Goal: Check status: Check status

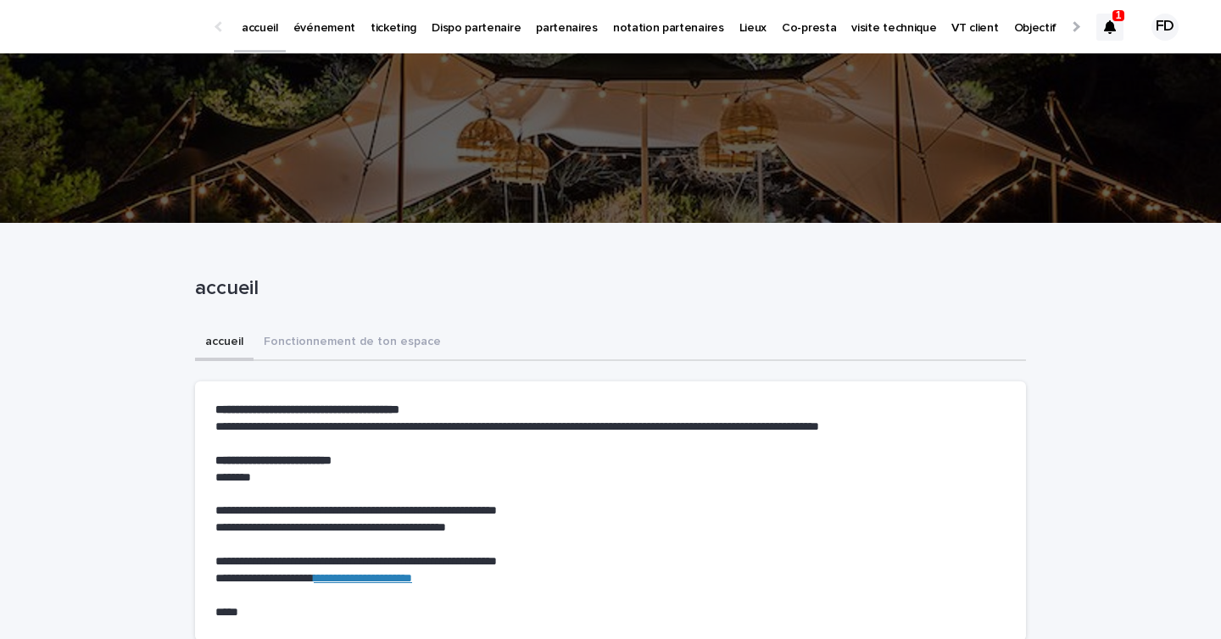
click at [1116, 28] on div at bounding box center [1109, 27] width 27 height 27
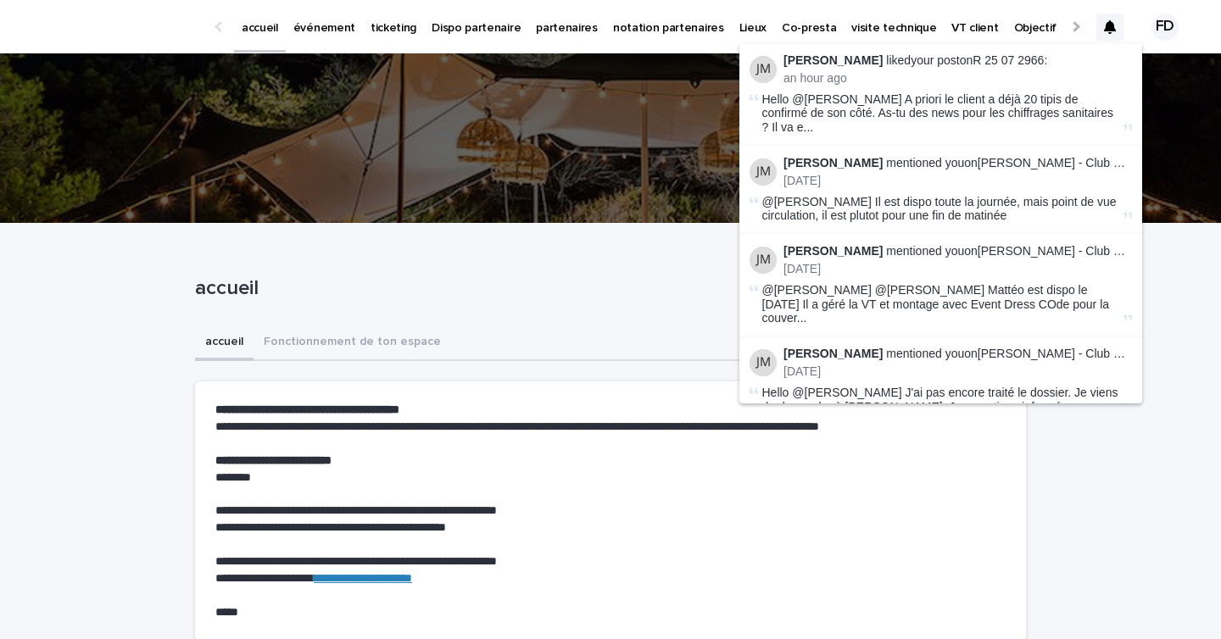
click at [316, 44] on link "événement" at bounding box center [324, 26] width 77 height 53
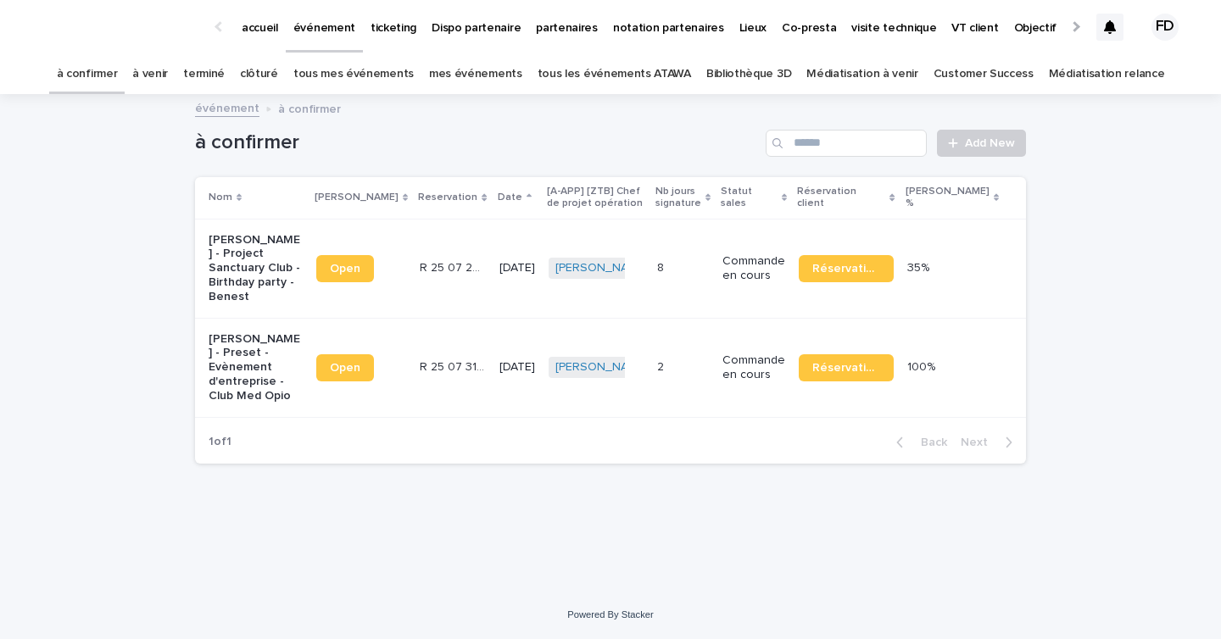
click at [1113, 25] on icon at bounding box center [1110, 27] width 12 height 14
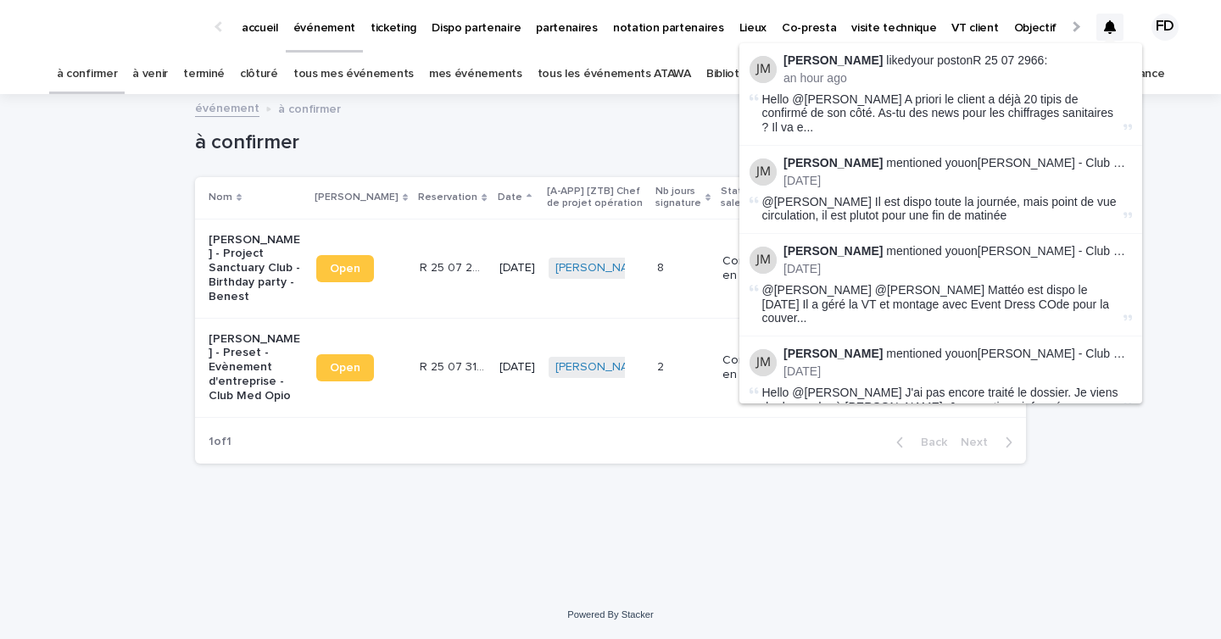
click at [168, 68] on link "à venir" at bounding box center [150, 74] width 36 height 40
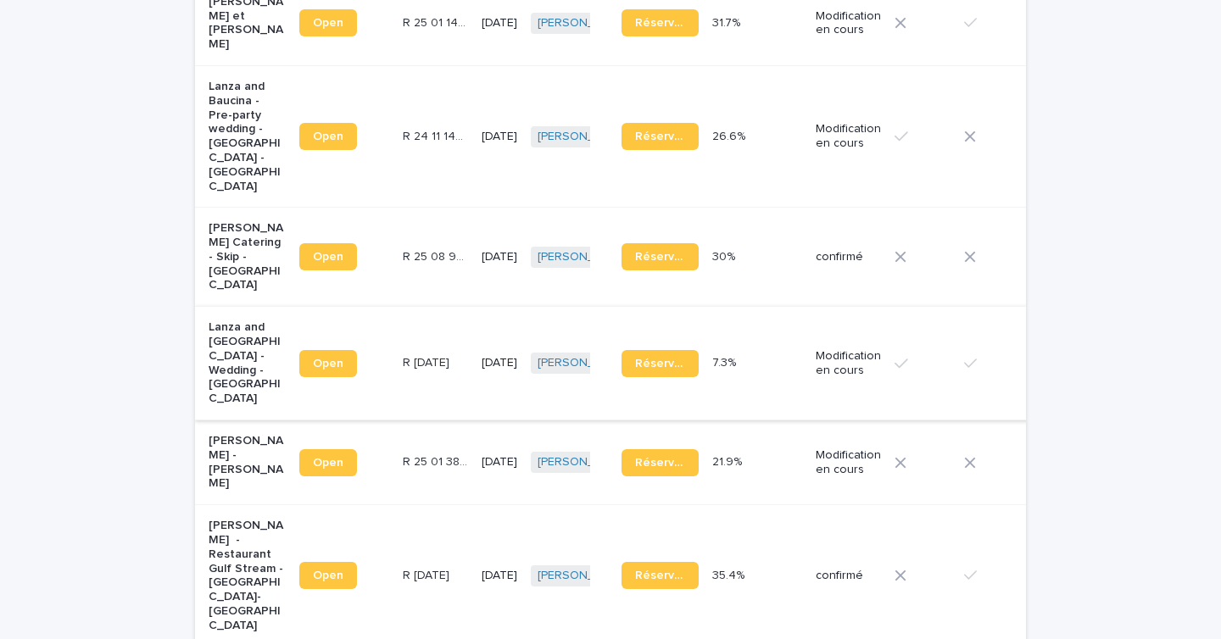
scroll to position [584, 0]
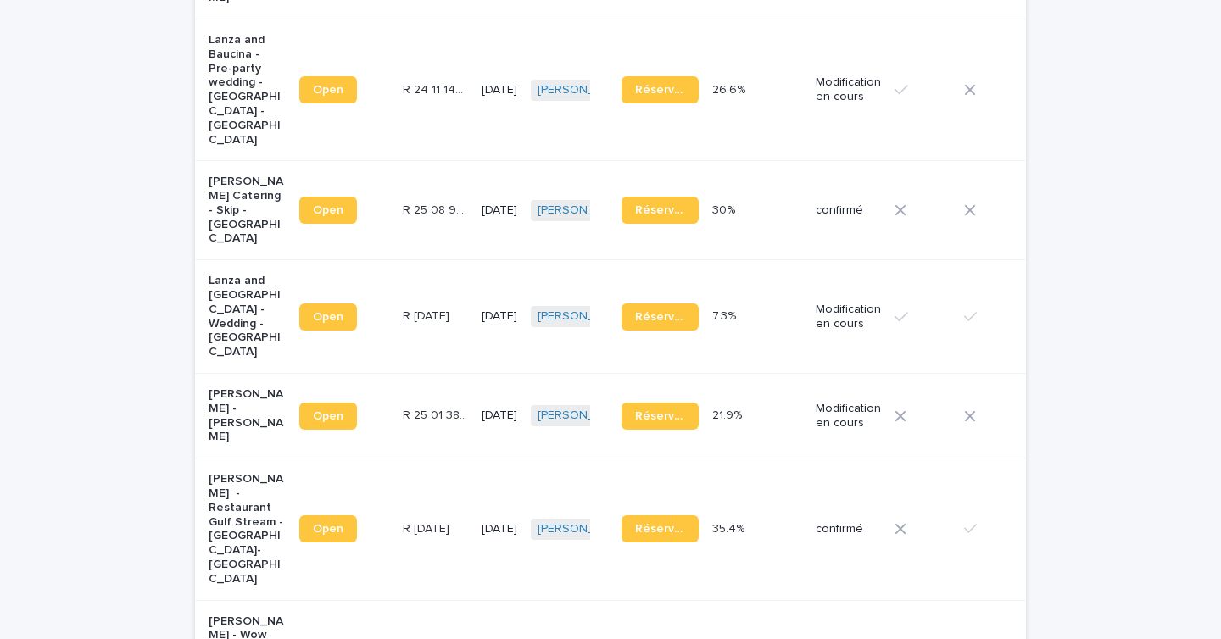
click at [809, 444] on td "Modification en cours" at bounding box center [848, 416] width 79 height 85
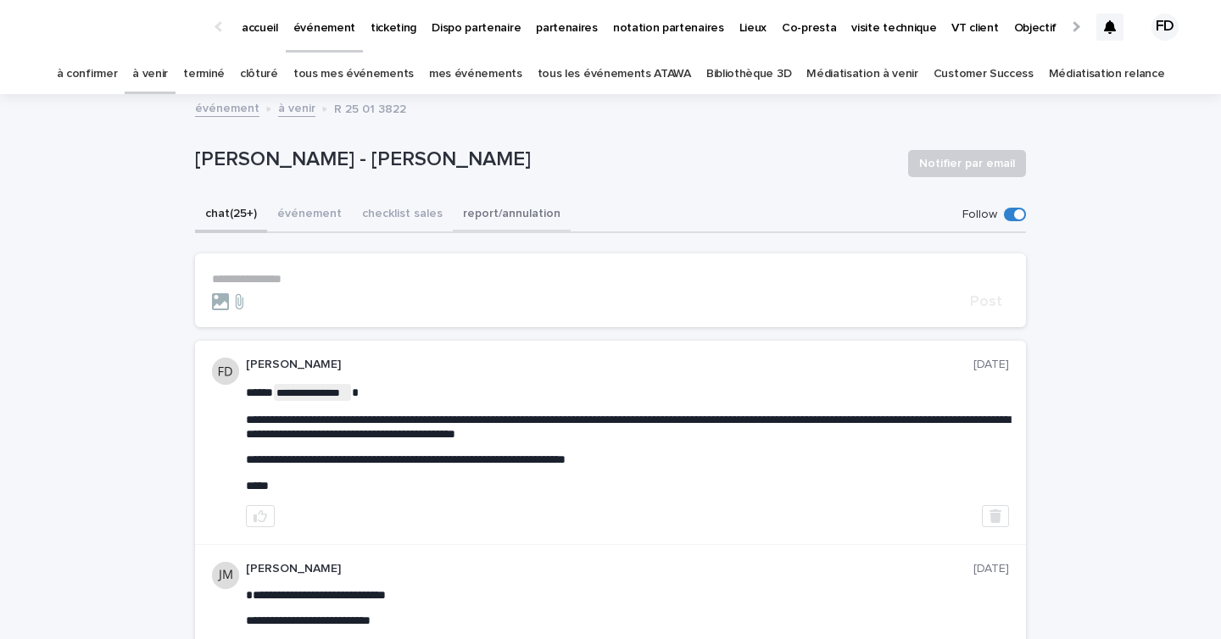
click at [282, 223] on button "événement" at bounding box center [309, 216] width 85 height 36
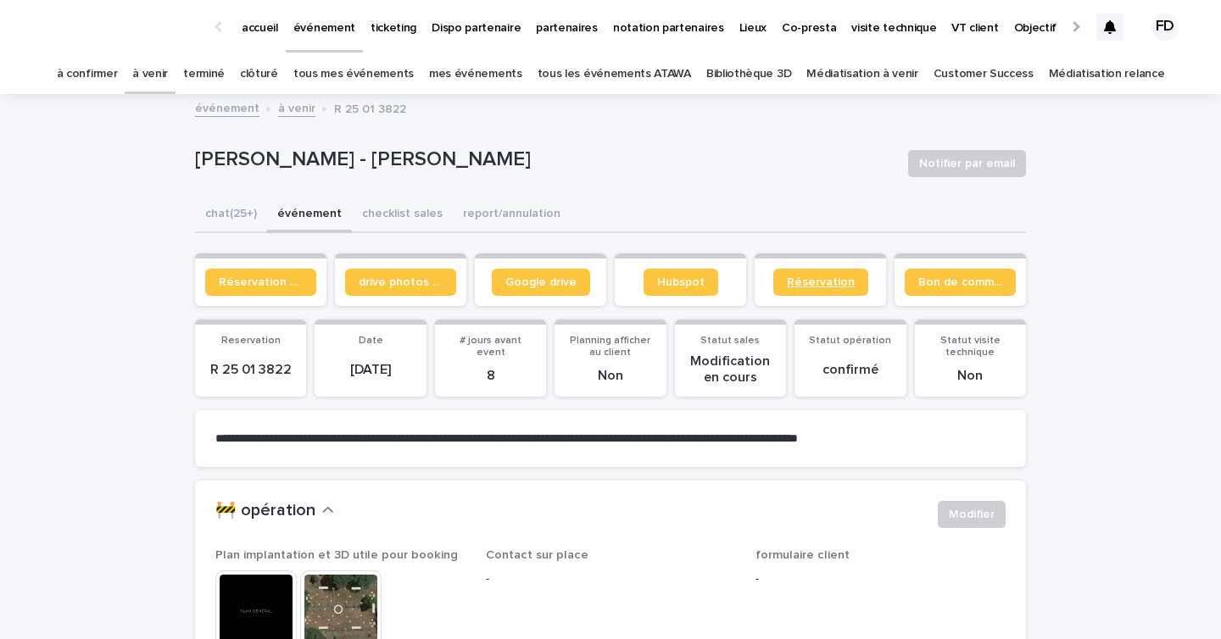
click at [829, 282] on span "Réservation" at bounding box center [821, 282] width 68 height 12
click at [973, 274] on link "Bon de commande" at bounding box center [960, 282] width 111 height 27
click at [518, 277] on span "Google drive" at bounding box center [540, 282] width 71 height 12
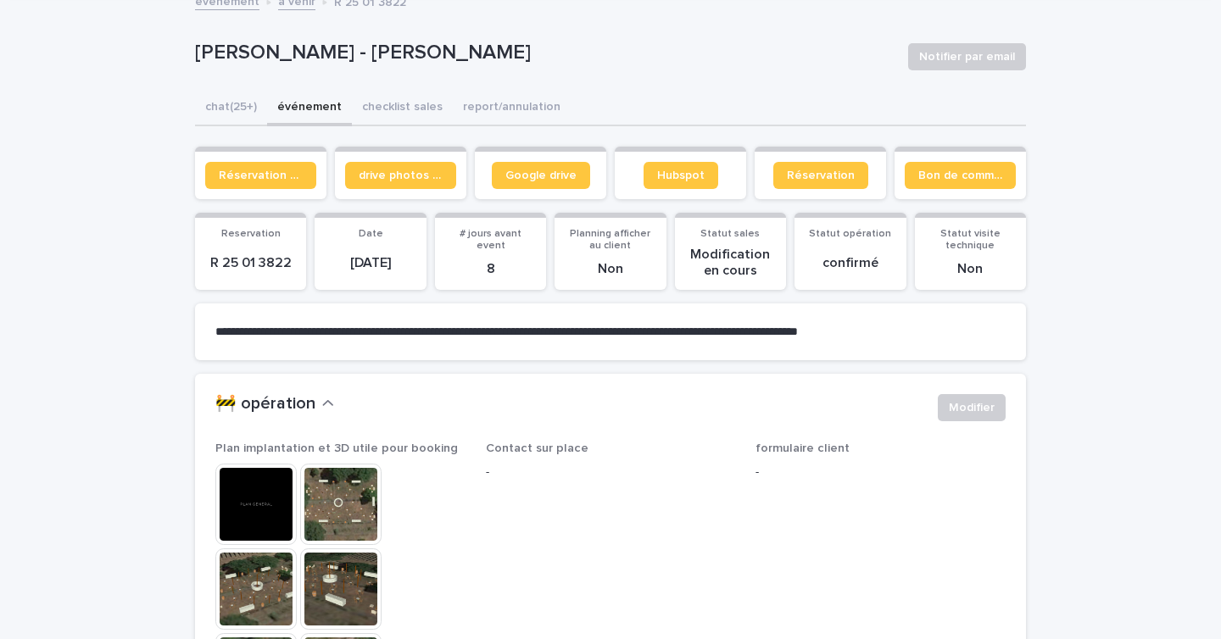
scroll to position [194, 0]
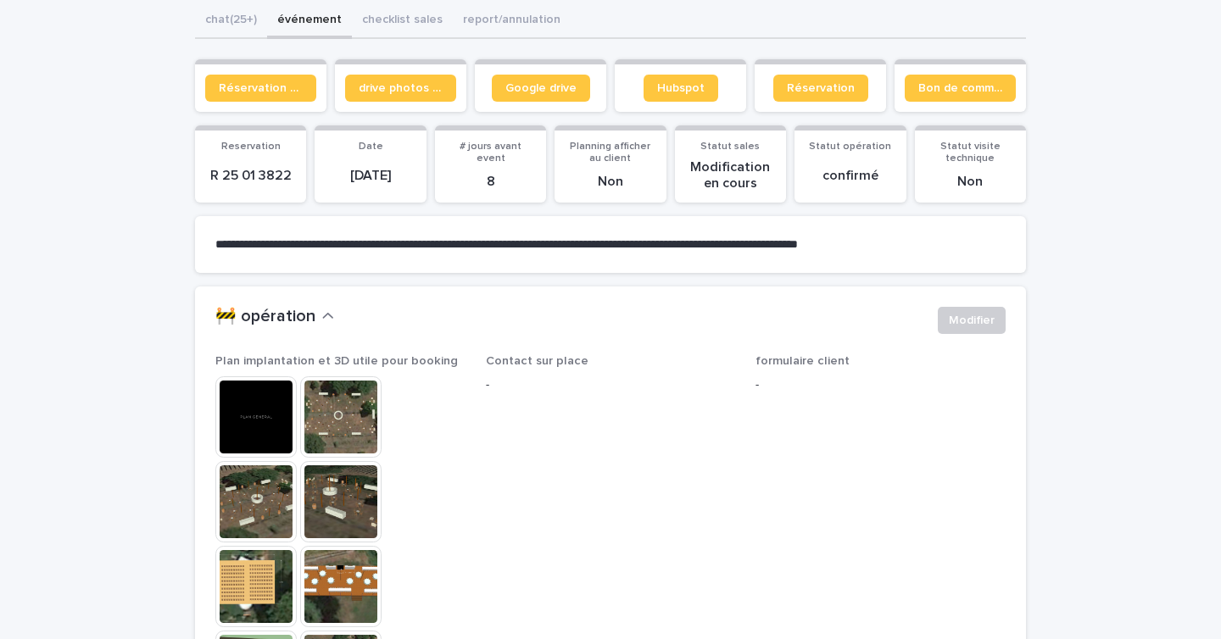
click at [339, 583] on img at bounding box center [340, 586] width 81 height 81
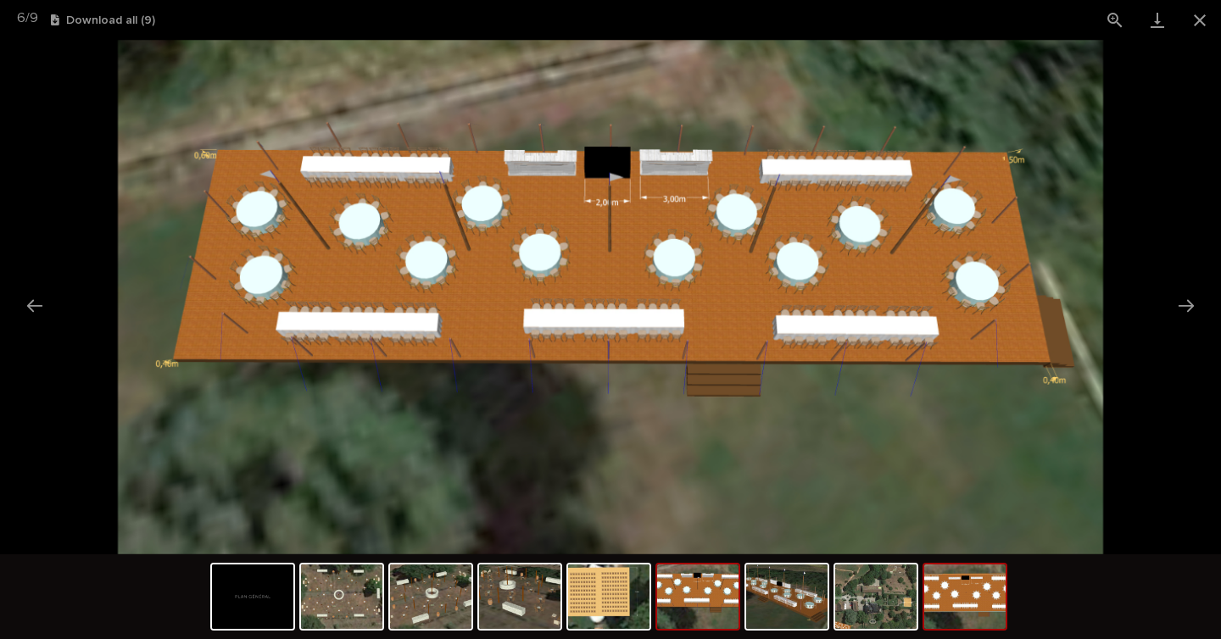
click at [976, 623] on img at bounding box center [964, 597] width 81 height 64
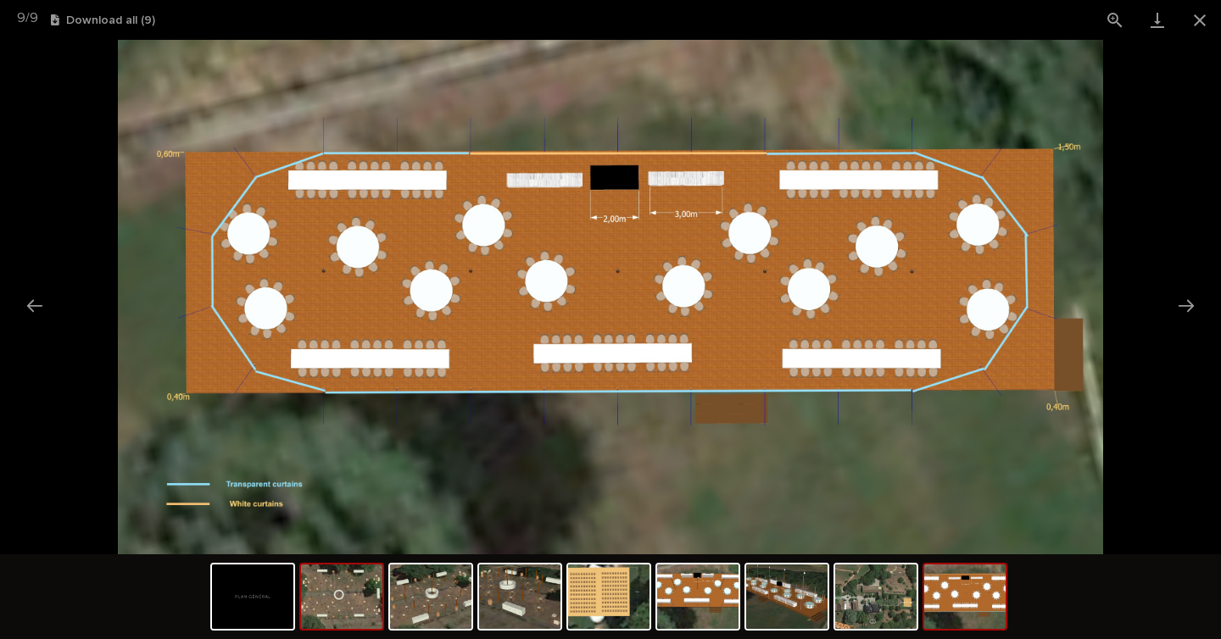
click at [358, 596] on img at bounding box center [341, 597] width 81 height 64
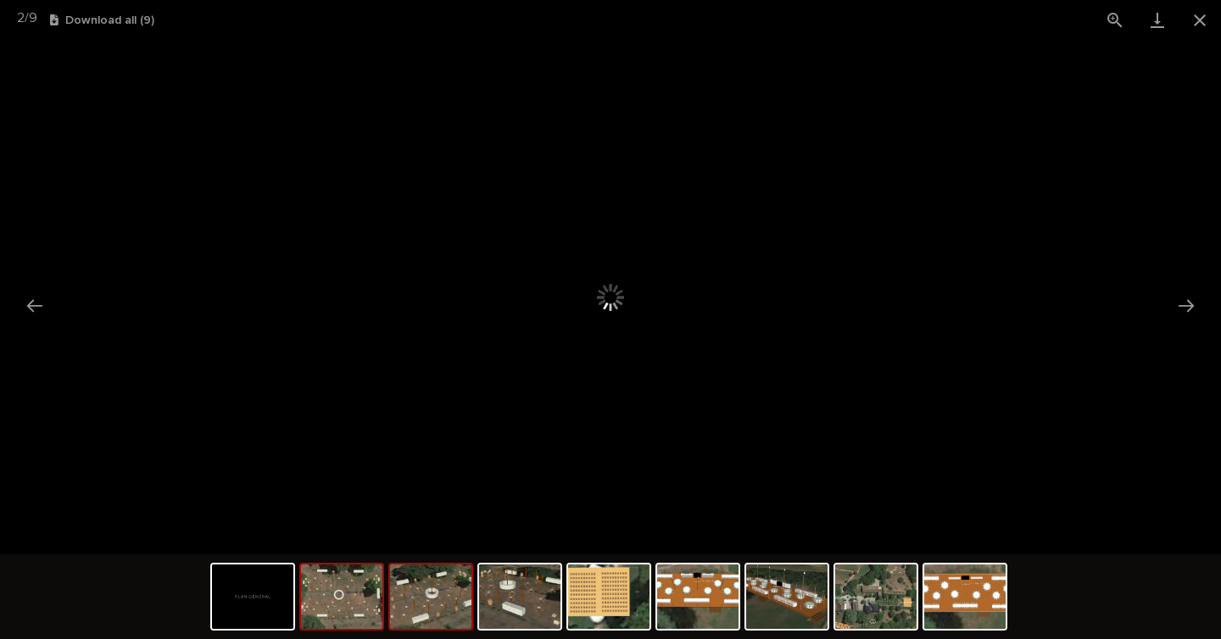
click at [439, 598] on img at bounding box center [430, 597] width 81 height 64
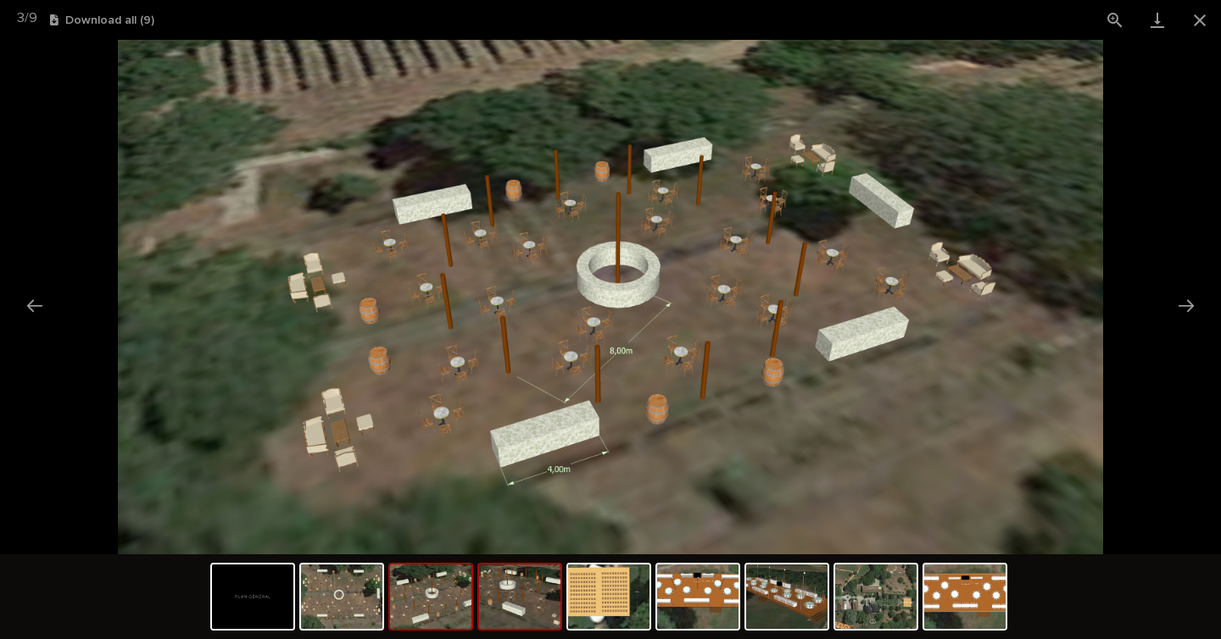
click at [533, 604] on img at bounding box center [519, 597] width 81 height 64
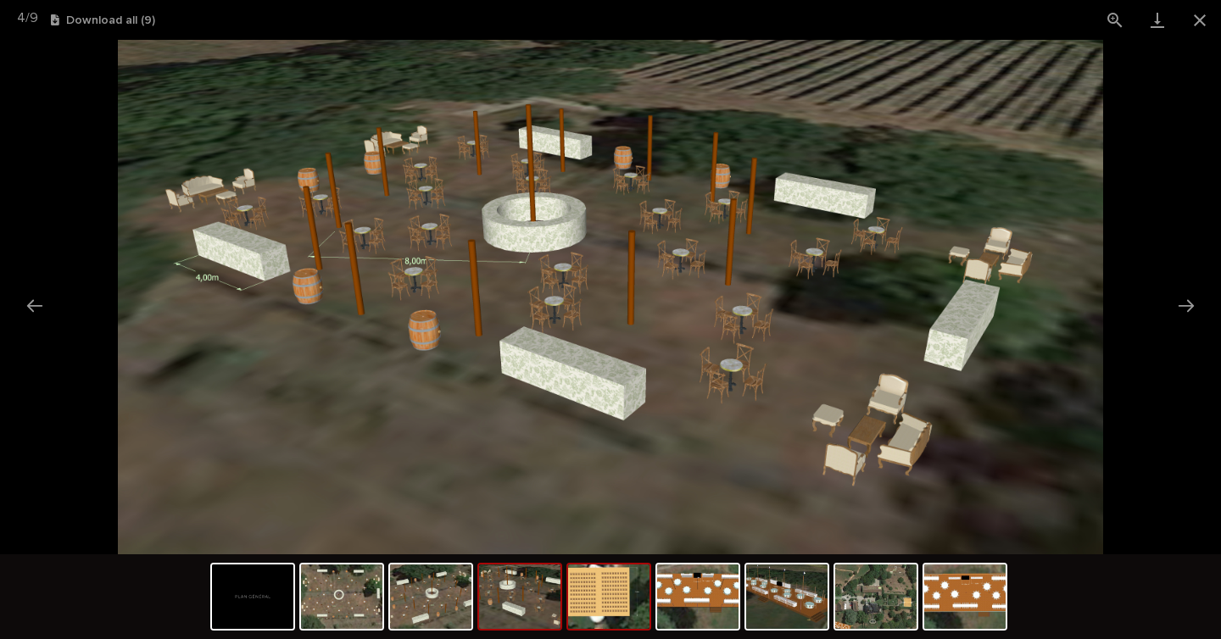
click at [602, 613] on img at bounding box center [608, 597] width 81 height 64
click at [620, 606] on img at bounding box center [608, 597] width 81 height 64
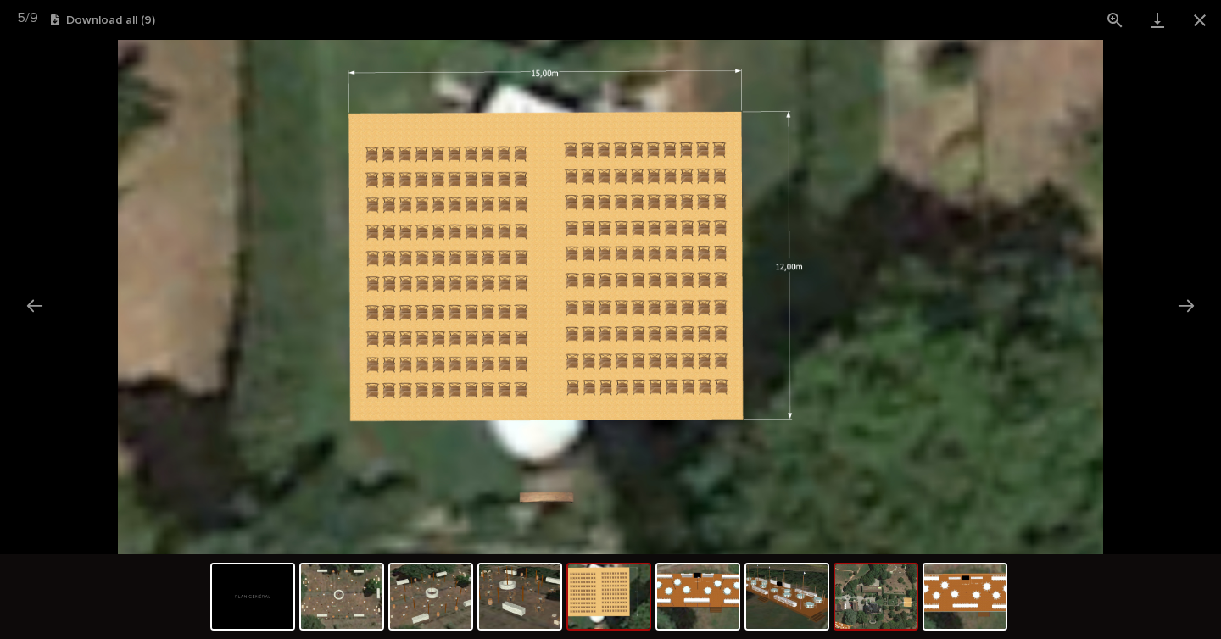
click at [868, 593] on img at bounding box center [875, 597] width 81 height 64
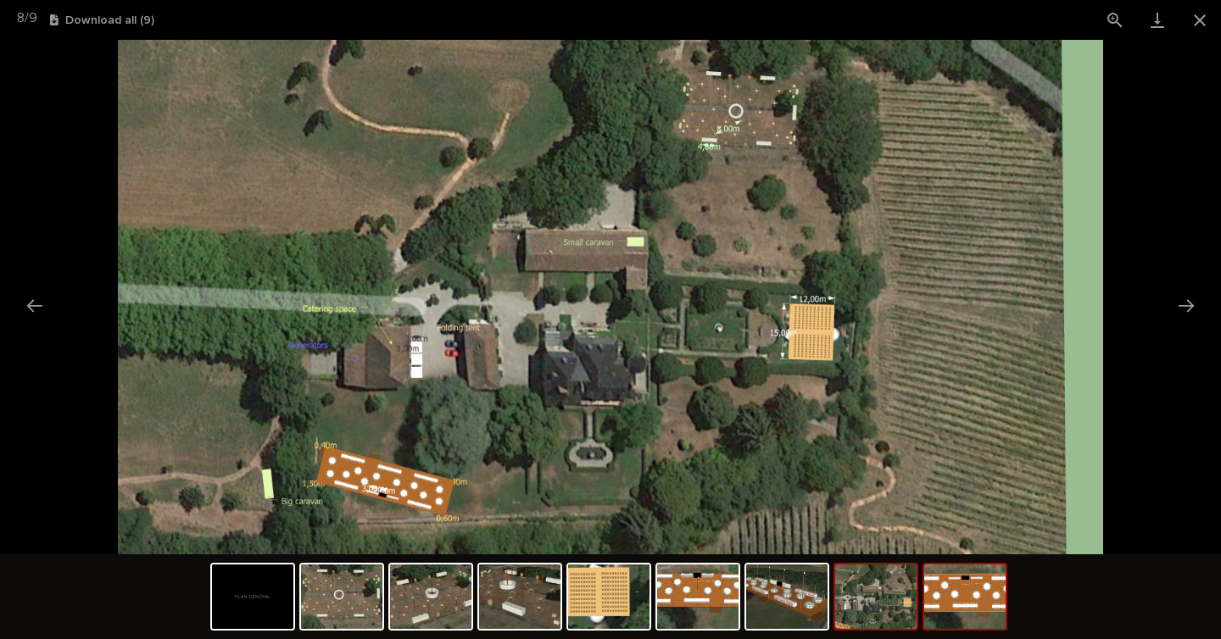
click at [966, 610] on img at bounding box center [964, 597] width 81 height 64
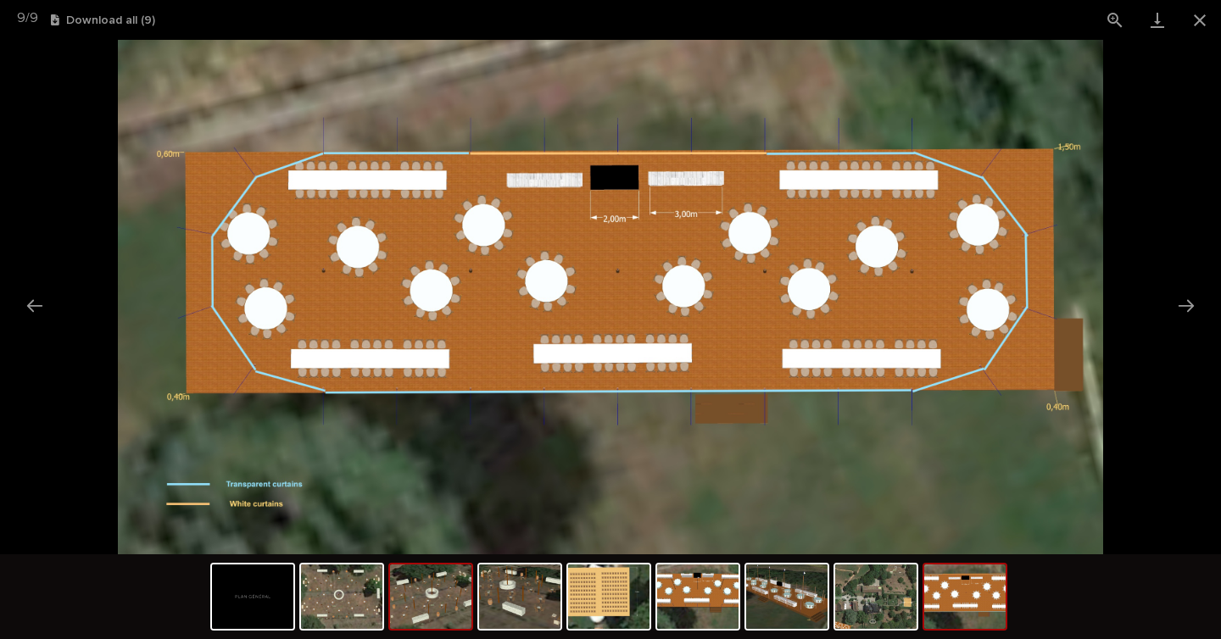
click at [409, 593] on img at bounding box center [430, 597] width 81 height 64
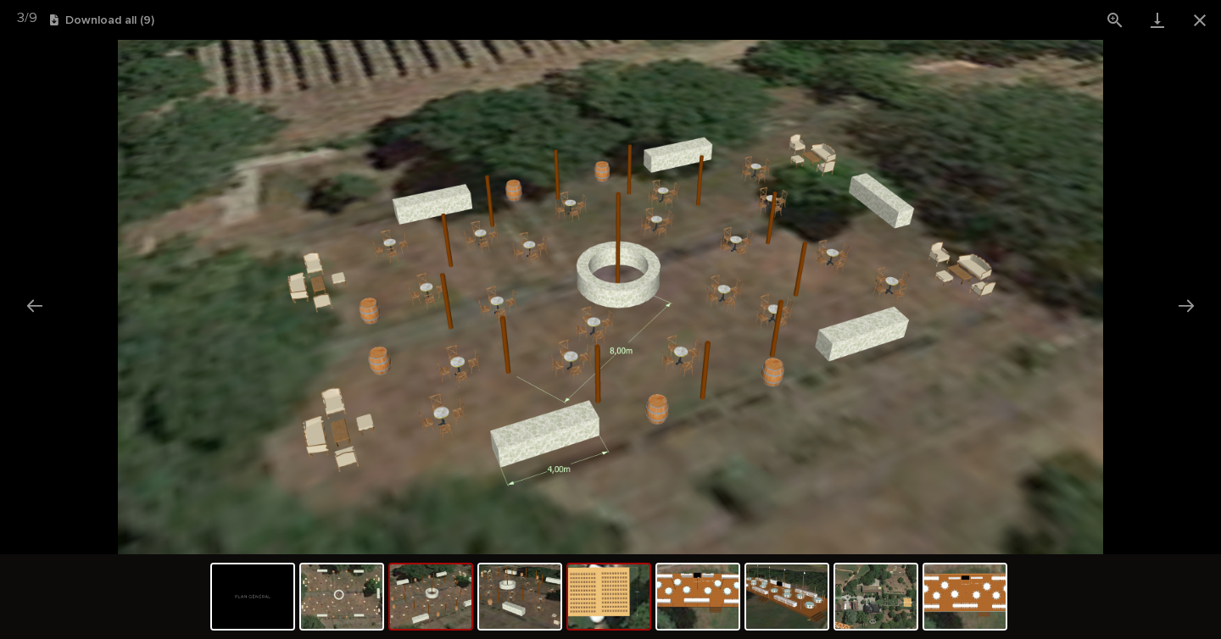
click at [637, 600] on img at bounding box center [608, 597] width 81 height 64
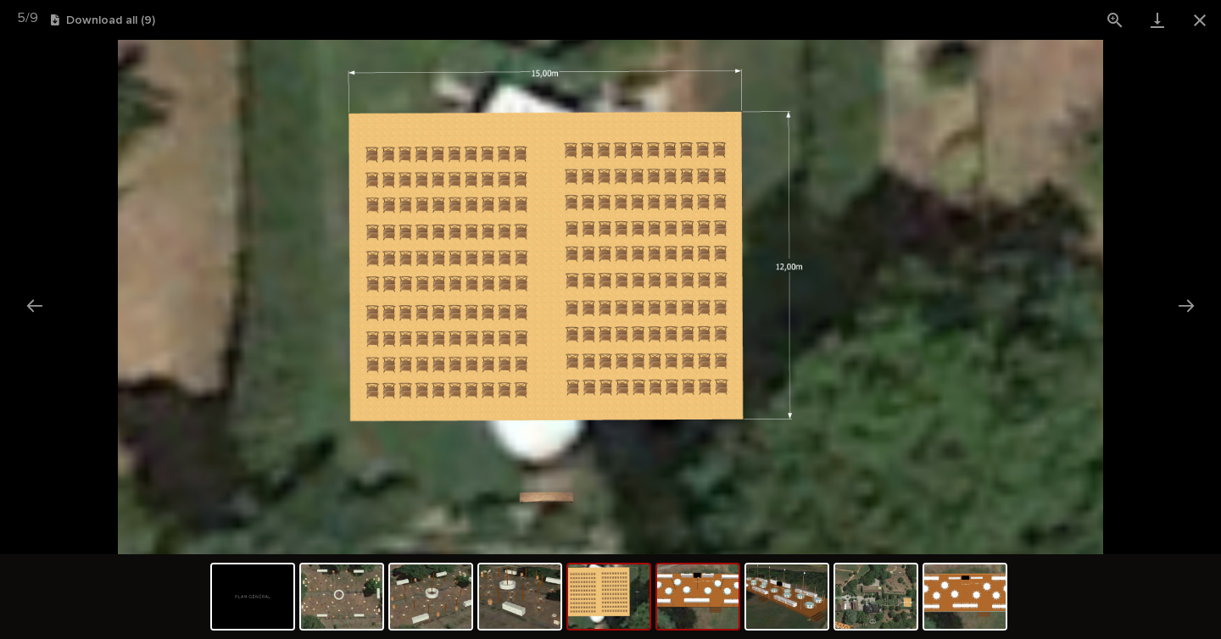
click at [690, 600] on img at bounding box center [697, 597] width 81 height 64
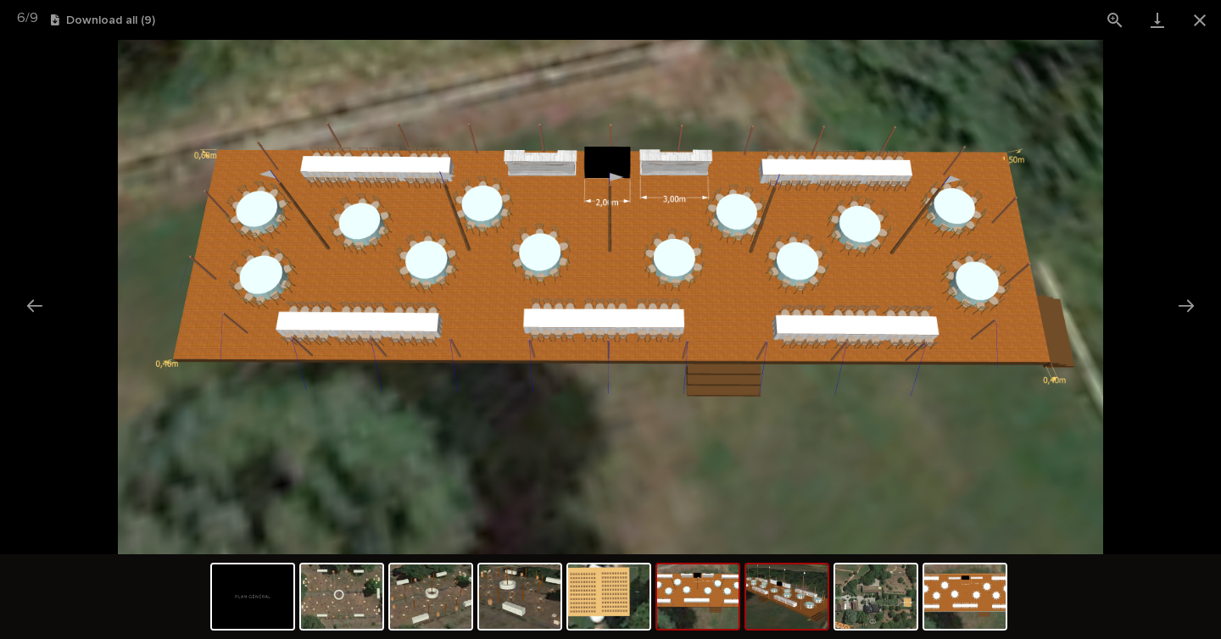
click at [793, 608] on img at bounding box center [786, 597] width 81 height 64
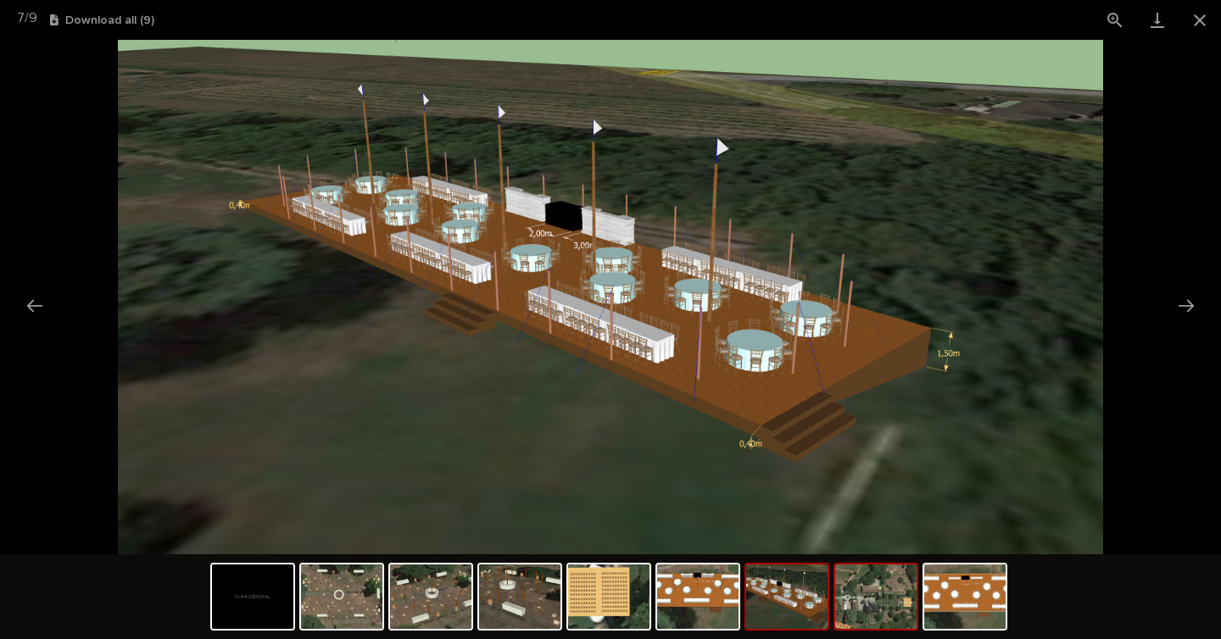
click at [877, 621] on img at bounding box center [875, 597] width 81 height 64
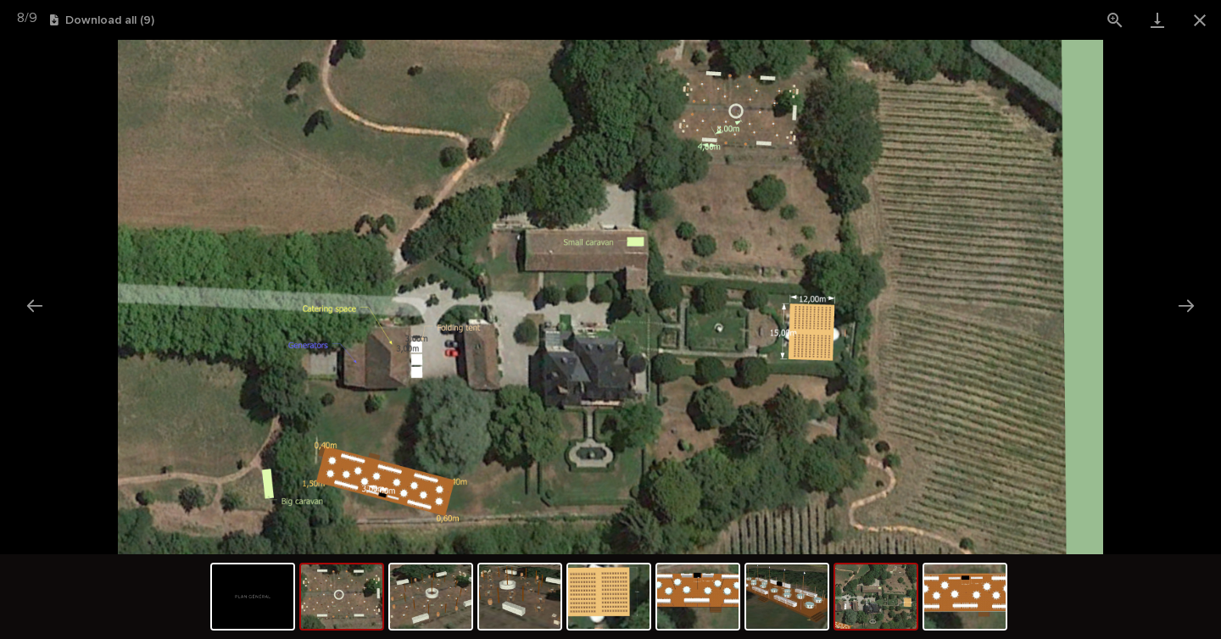
click at [354, 598] on img at bounding box center [341, 597] width 81 height 64
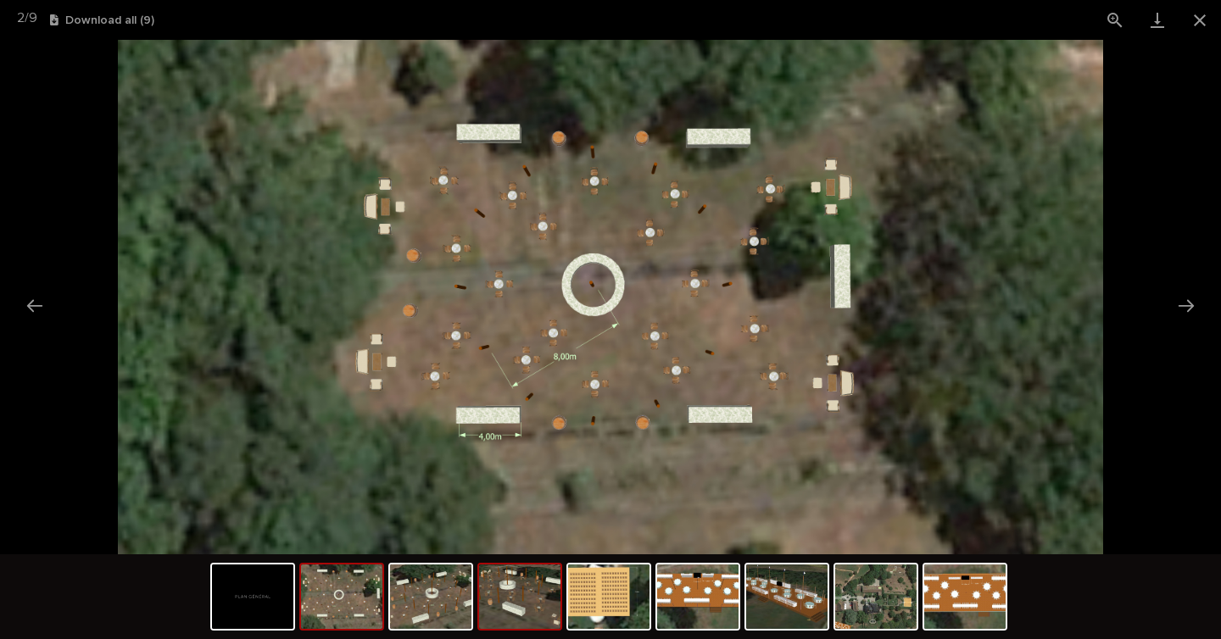
click at [539, 583] on img at bounding box center [519, 597] width 81 height 64
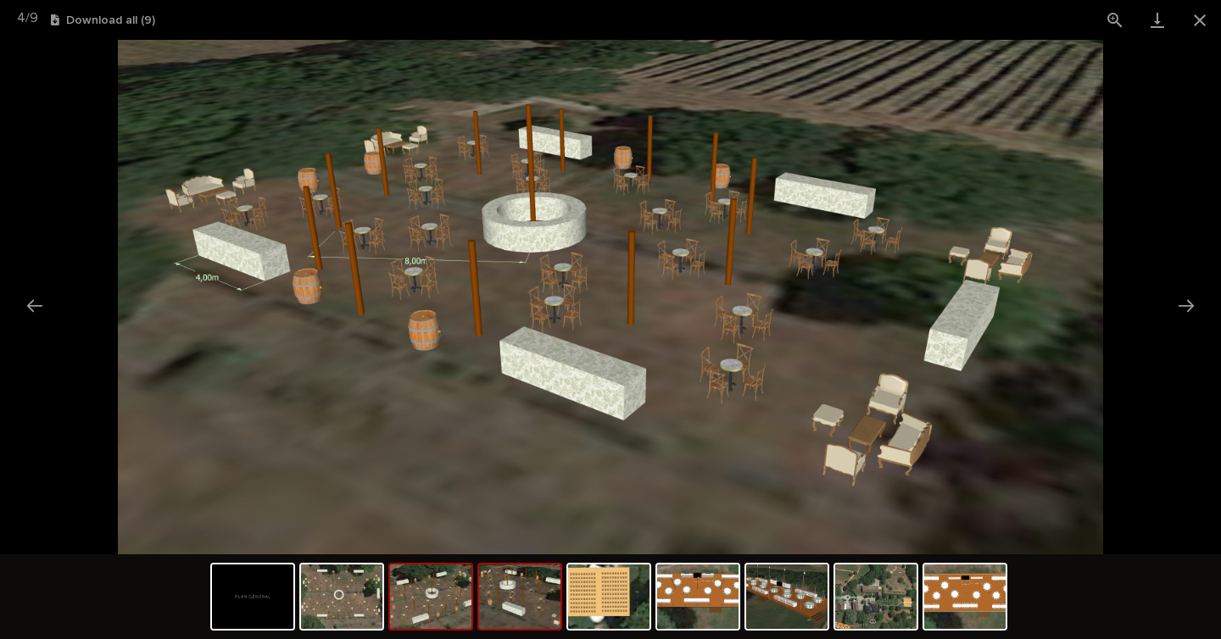
click at [439, 591] on img at bounding box center [430, 597] width 81 height 64
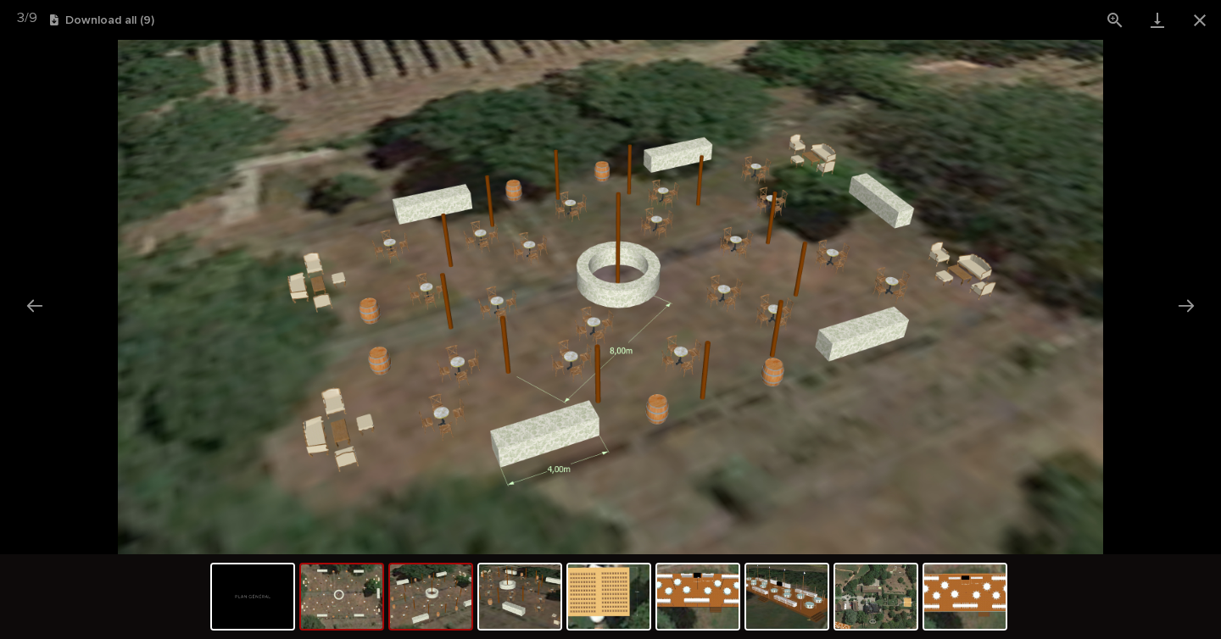
click at [321, 619] on img at bounding box center [341, 597] width 81 height 64
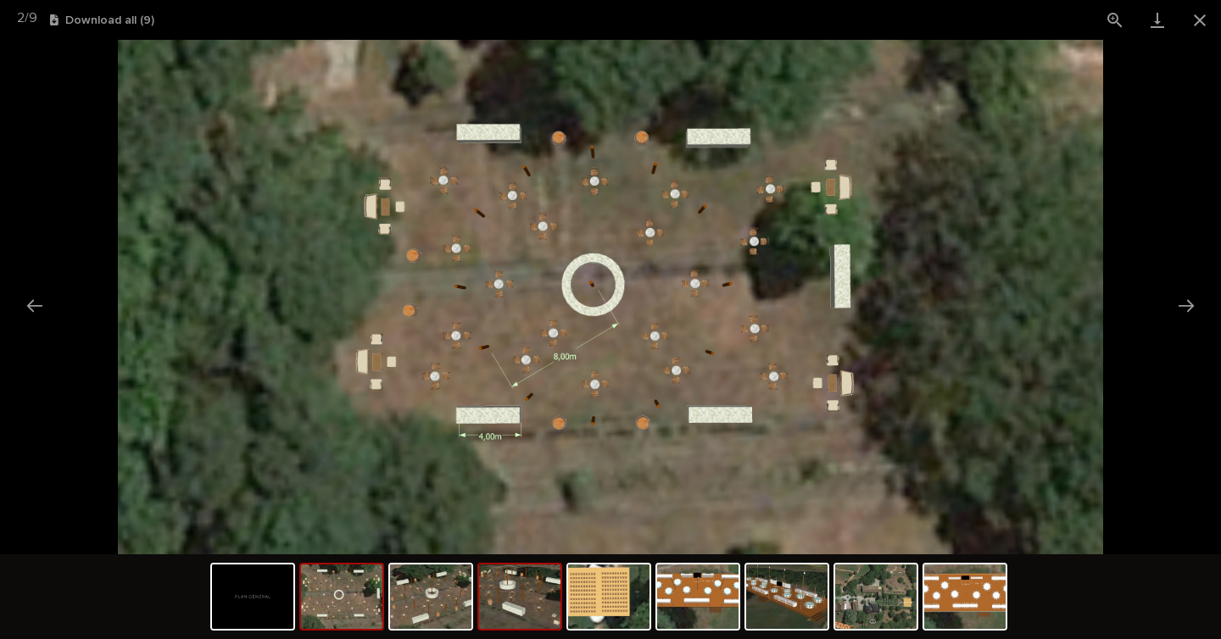
click at [528, 584] on img at bounding box center [519, 597] width 81 height 64
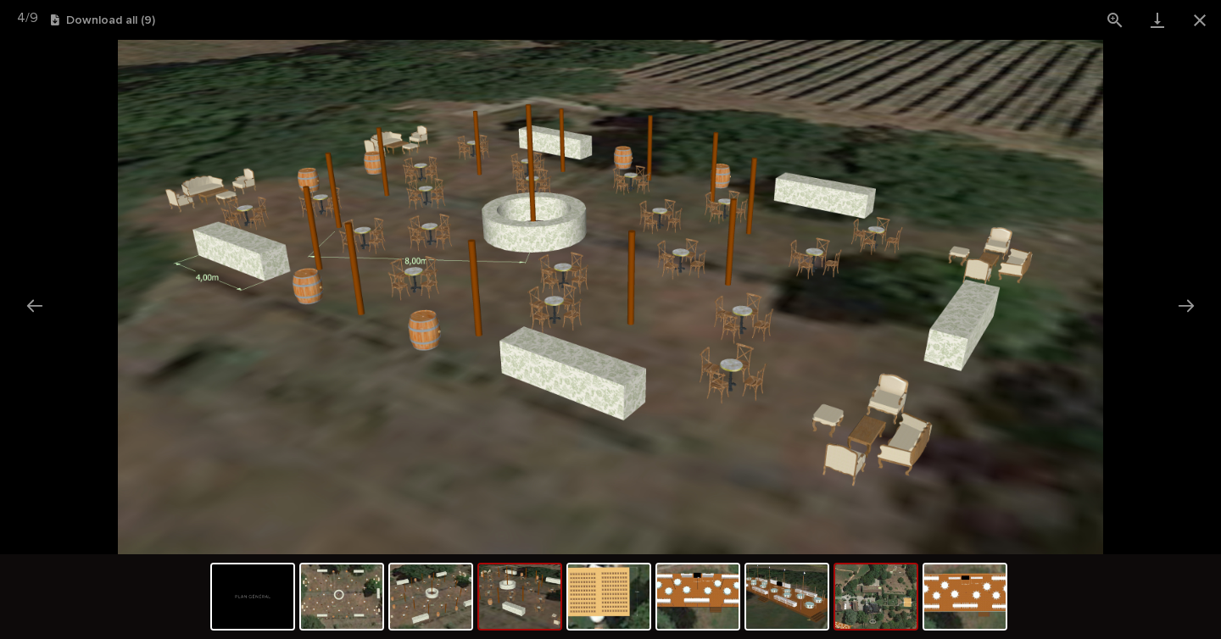
click at [885, 611] on img at bounding box center [875, 597] width 81 height 64
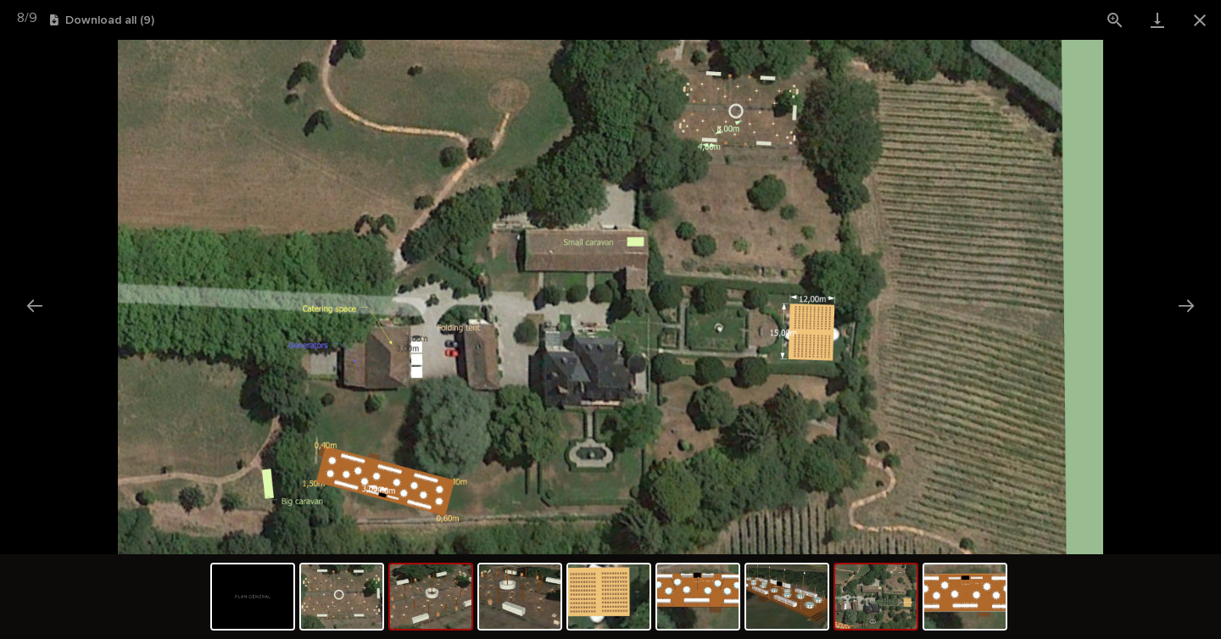
click at [456, 594] on img at bounding box center [430, 597] width 81 height 64
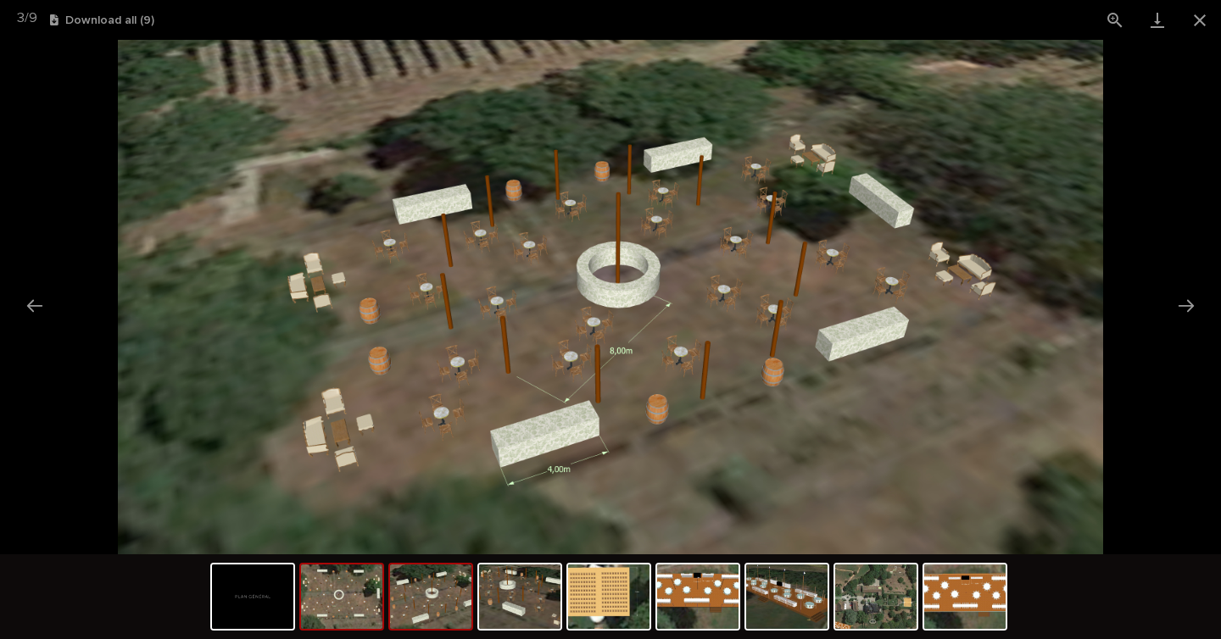
click at [357, 604] on img at bounding box center [341, 597] width 81 height 64
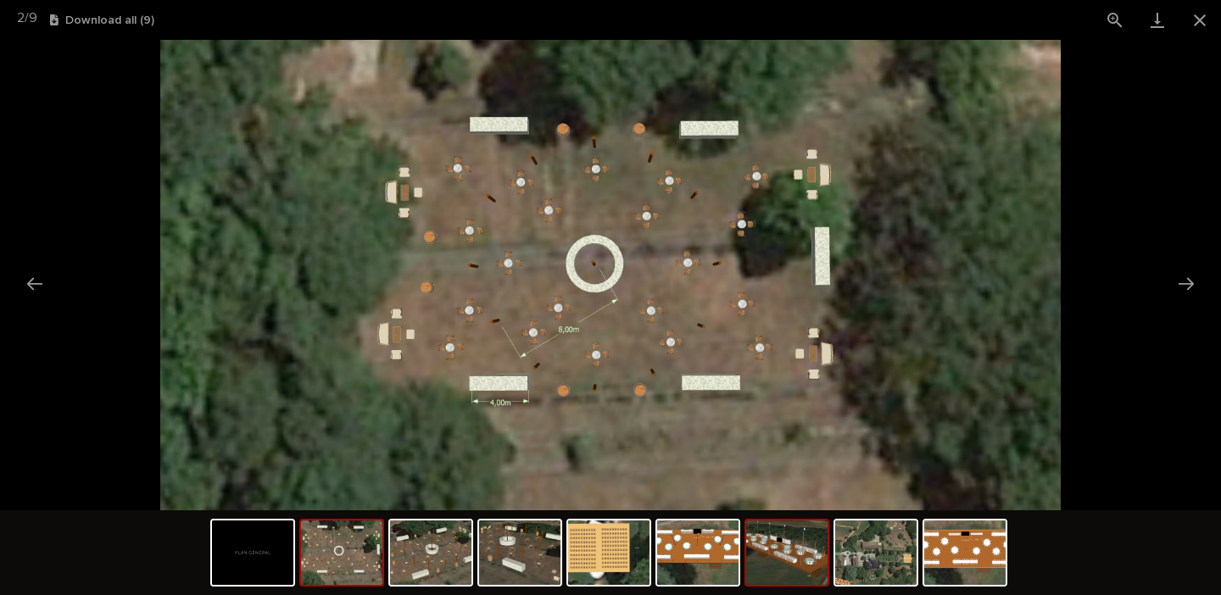
click at [801, 560] on img at bounding box center [786, 553] width 81 height 64
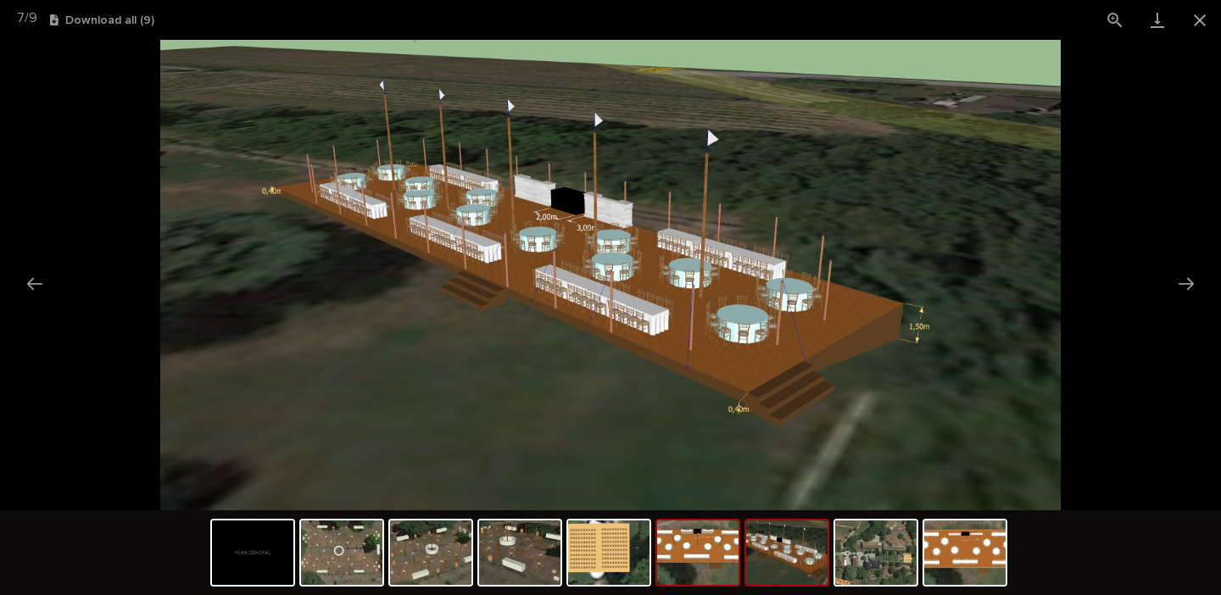
click at [661, 555] on img at bounding box center [697, 553] width 81 height 64
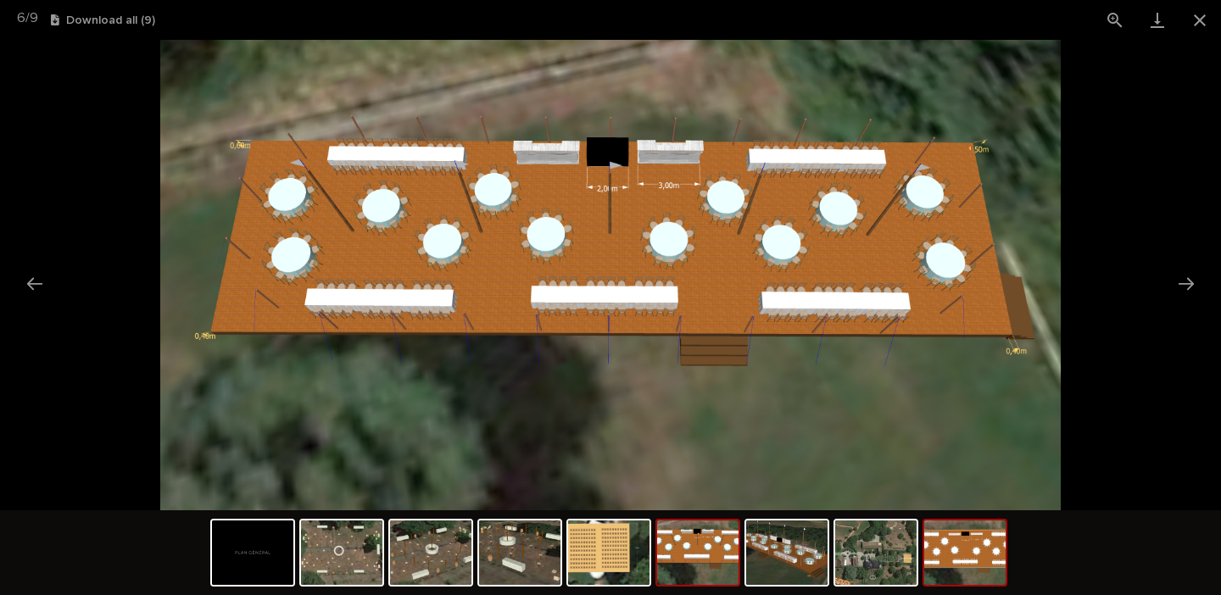
click at [983, 566] on img at bounding box center [964, 553] width 81 height 64
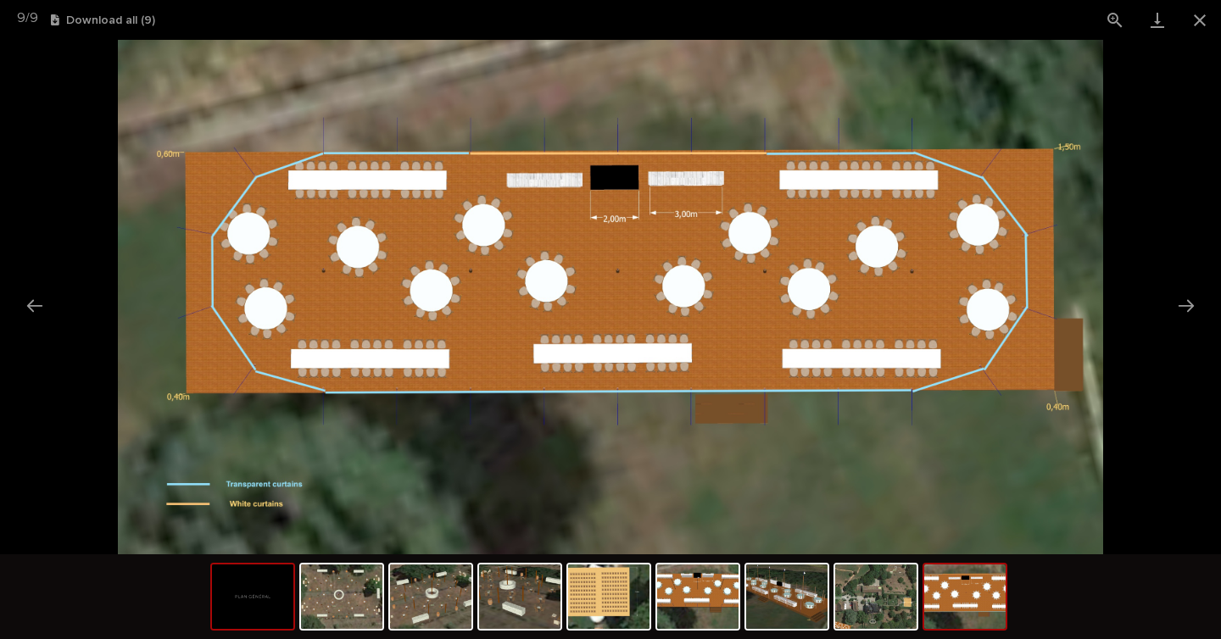
click at [247, 616] on img at bounding box center [252, 597] width 81 height 64
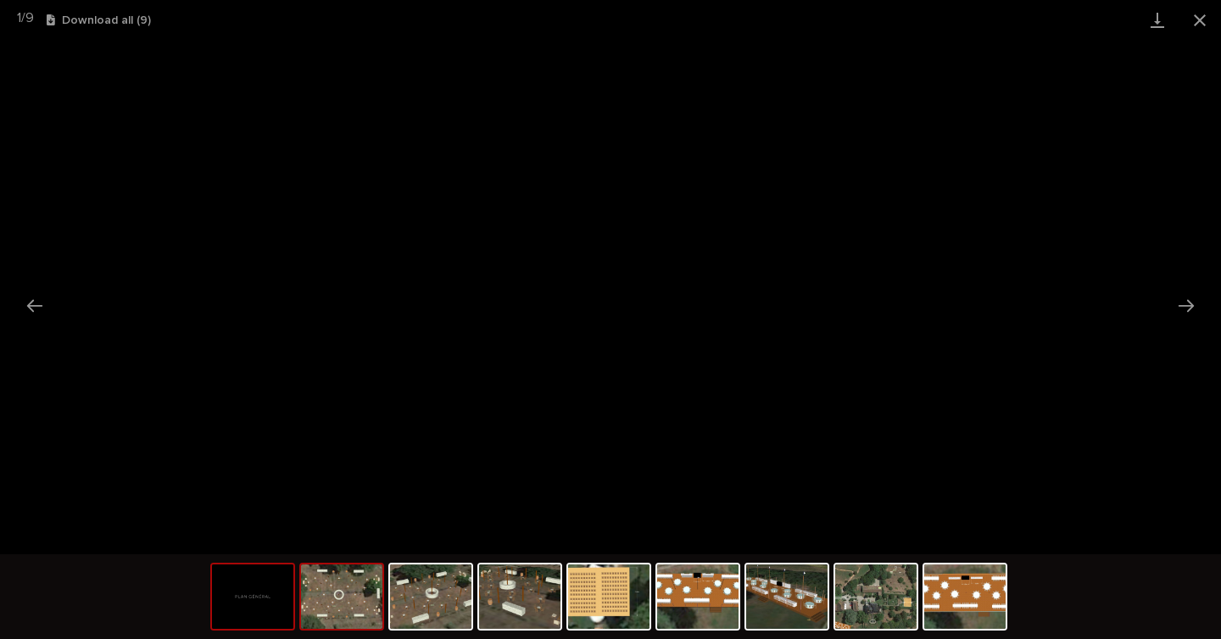
click at [338, 586] on img at bounding box center [341, 597] width 81 height 64
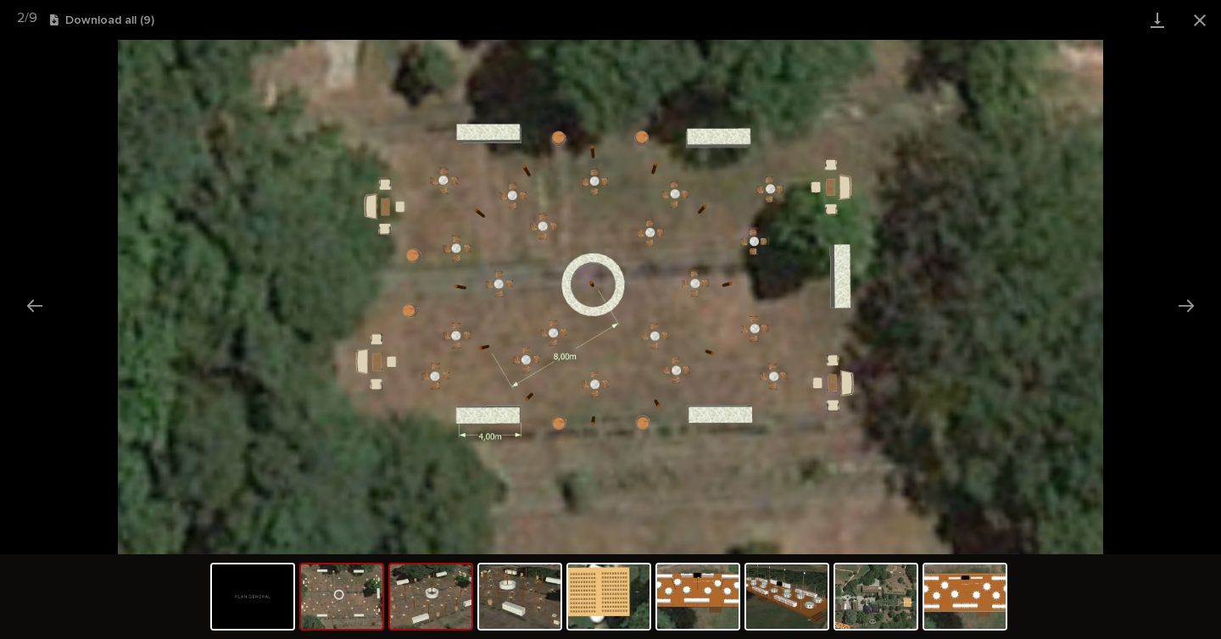
click at [435, 595] on img at bounding box center [430, 597] width 81 height 64
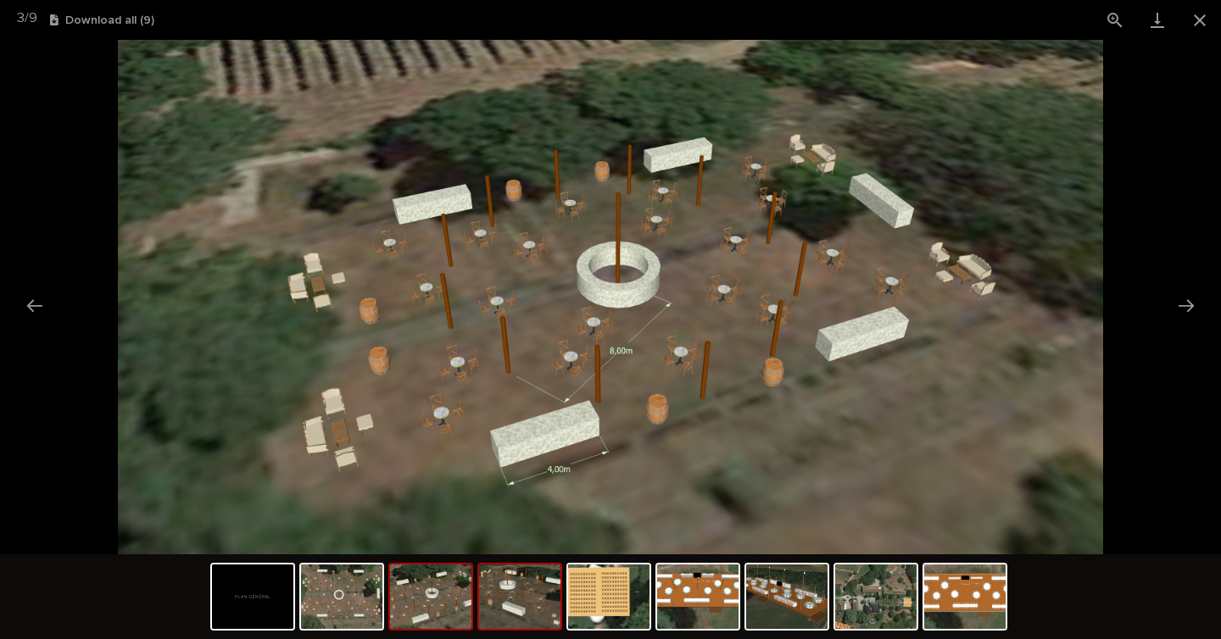
click at [512, 599] on img at bounding box center [519, 597] width 81 height 64
click at [602, 605] on img at bounding box center [608, 597] width 81 height 64
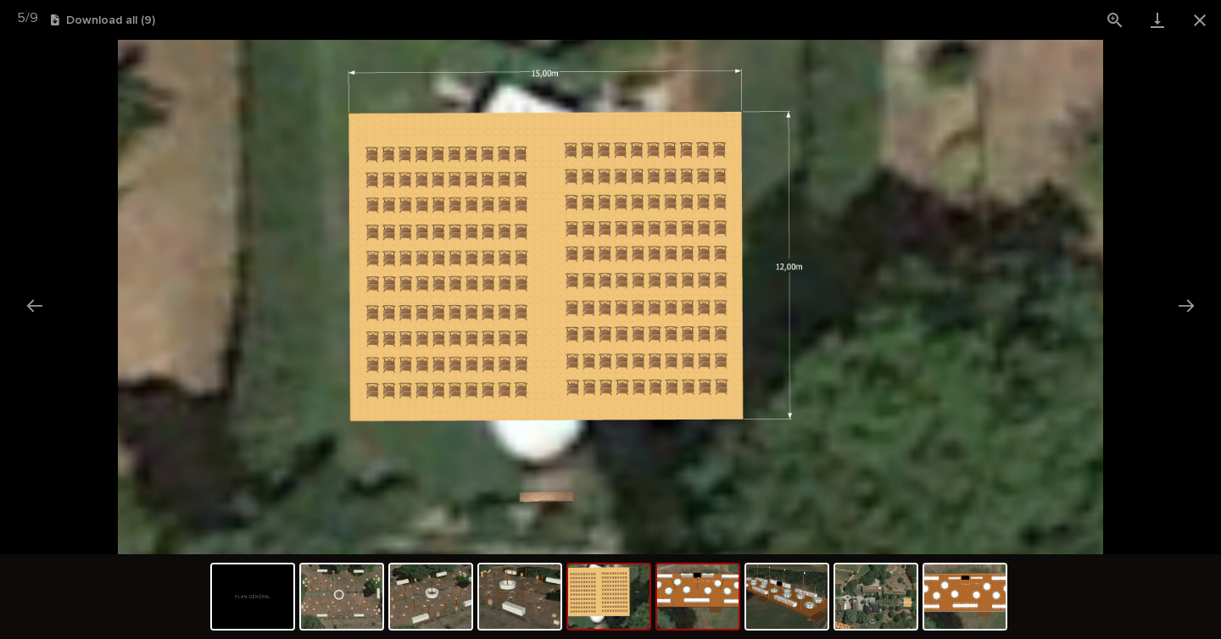
click at [717, 602] on img at bounding box center [697, 597] width 81 height 64
click at [786, 603] on img at bounding box center [786, 597] width 81 height 64
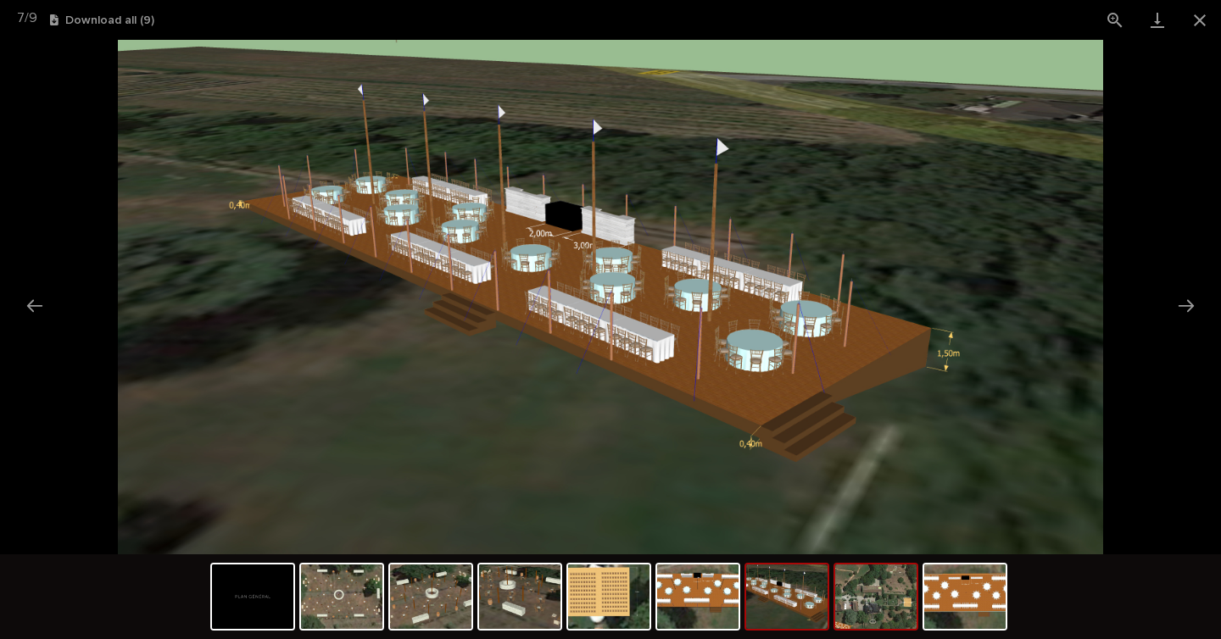
click at [883, 599] on img at bounding box center [875, 597] width 81 height 64
click at [949, 600] on img at bounding box center [964, 597] width 81 height 64
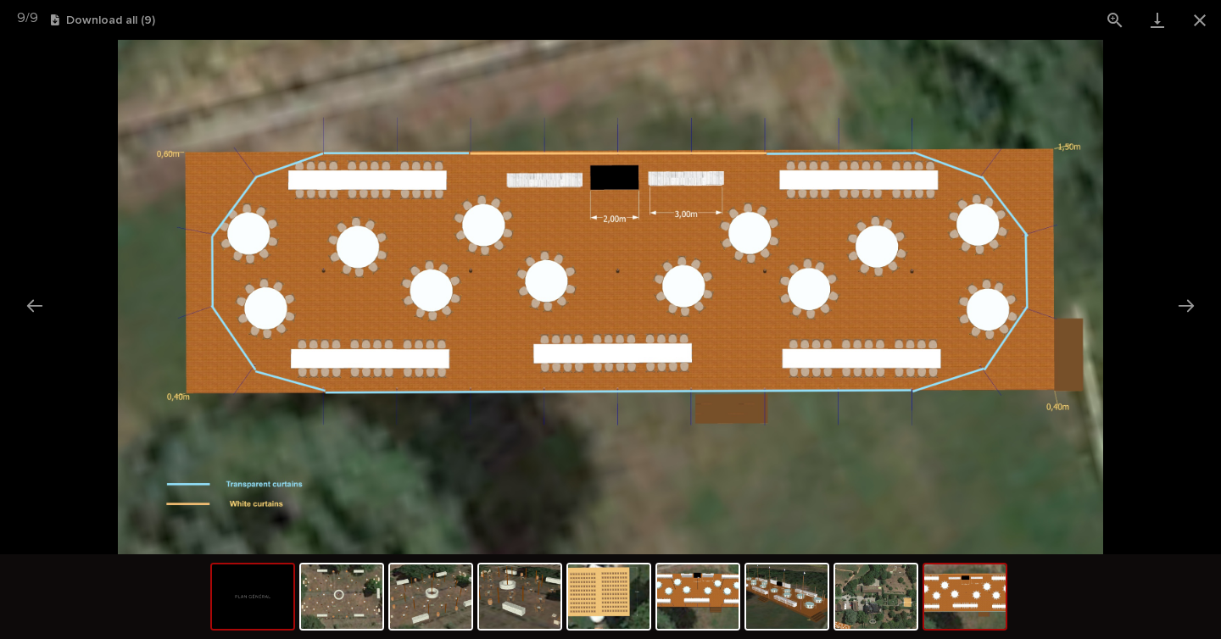
click at [236, 598] on img at bounding box center [252, 597] width 81 height 64
